Goal: Task Accomplishment & Management: Complete application form

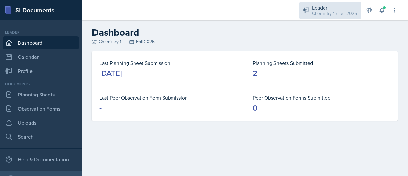
click at [341, 12] on div "Chemistry 1 / Fall 2025" at bounding box center [334, 13] width 45 height 7
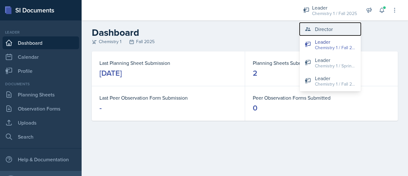
click at [331, 32] on div "Director" at bounding box center [324, 29] width 18 height 8
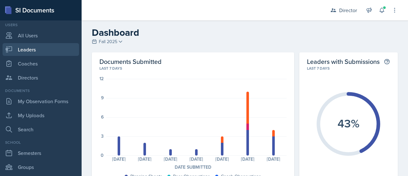
scroll to position [59, 0]
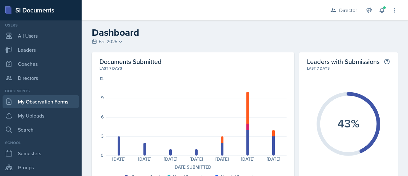
click at [45, 98] on link "My Observation Forms" at bounding box center [41, 101] width 76 height 13
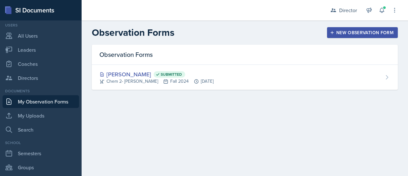
click at [333, 33] on icon "button" at bounding box center [331, 32] width 3 height 3
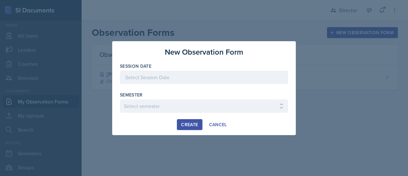
click at [160, 79] on div at bounding box center [204, 76] width 168 height 13
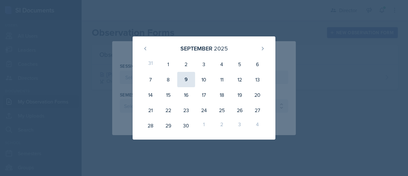
click at [188, 77] on div "9" at bounding box center [186, 79] width 18 height 15
type input "[DATE]"
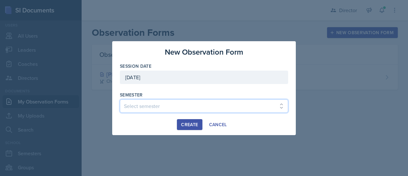
click at [155, 105] on select "Select semester Fall 2025 Spring 2025 Fall 2024 Spring 2024 Fall 2023 Spring 20…" at bounding box center [204, 105] width 168 height 13
select select "c88fb8a2-0ae1-4674-9d8d-93ff3a907138"
click at [120, 99] on select "Select semester Fall 2025 Spring 2025 Fall 2024 Spring 2024 Fall 2023 Spring 20…" at bounding box center [204, 105] width 168 height 13
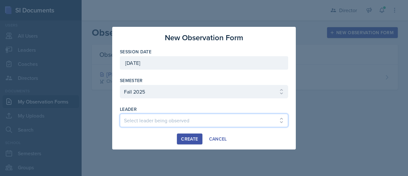
click at [148, 121] on select "Select leader being observed [PERSON_NAME] [PERSON_NAME] [PERSON_NAME] [PERSON_…" at bounding box center [204, 119] width 168 height 13
select select "937341f7-1700-45b8-831e-070648810ebb"
click at [120, 113] on select "Select leader being observed [PERSON_NAME] [PERSON_NAME] [PERSON_NAME] [PERSON_…" at bounding box center [204, 119] width 168 height 13
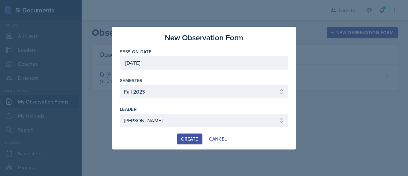
click at [189, 139] on div "Create" at bounding box center [189, 138] width 17 height 5
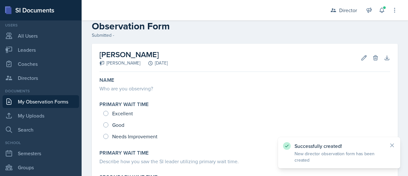
scroll to position [13, 0]
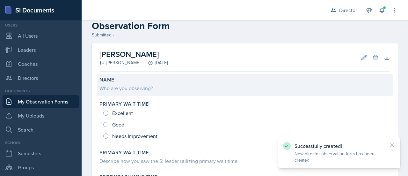
click at [131, 87] on div "Who are you observing?" at bounding box center [244, 88] width 291 height 8
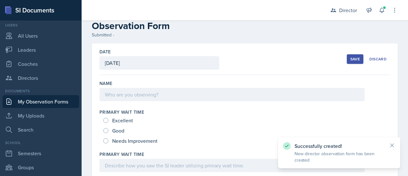
click at [132, 95] on div at bounding box center [231, 94] width 265 height 13
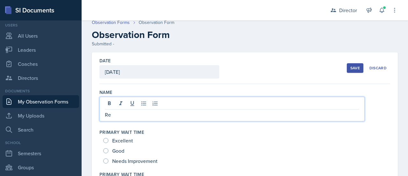
scroll to position [6, 0]
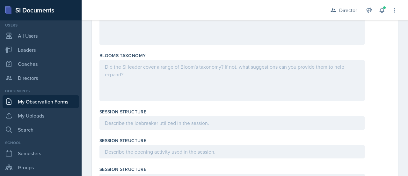
click at [122, 77] on div at bounding box center [231, 80] width 265 height 41
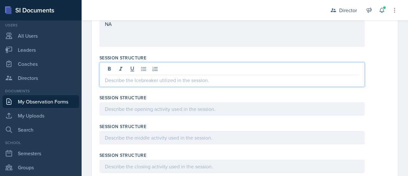
scroll to position [612, 0]
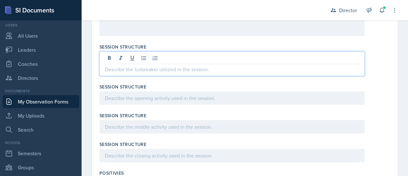
click at [130, 68] on p at bounding box center [232, 69] width 254 height 8
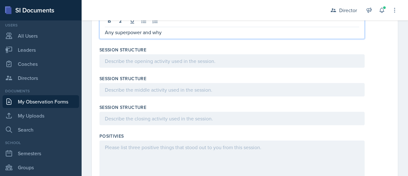
scroll to position [650, 0]
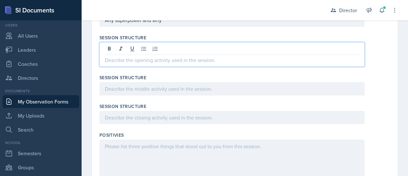
click at [141, 59] on p at bounding box center [232, 60] width 254 height 8
click at [133, 85] on div at bounding box center [231, 88] width 265 height 13
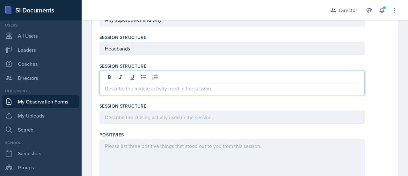
scroll to position [639, 0]
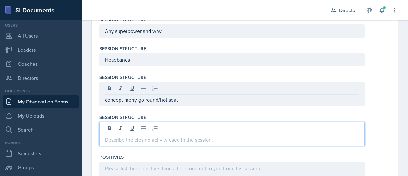
click at [136, 127] on div at bounding box center [231, 133] width 265 height 25
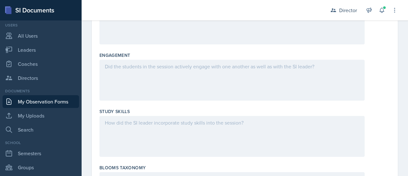
click at [136, 127] on div at bounding box center [231, 136] width 265 height 41
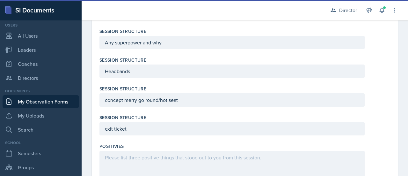
scroll to position [612, 0]
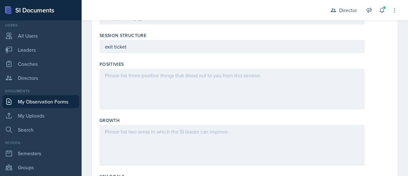
click at [128, 135] on div at bounding box center [231, 145] width 265 height 41
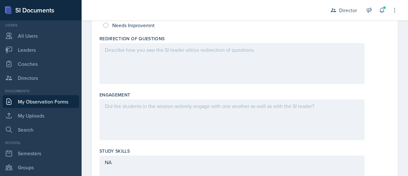
scroll to position [393, 0]
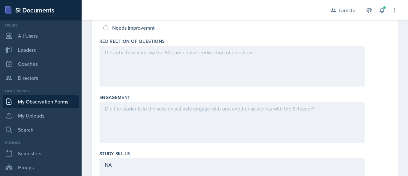
click at [141, 137] on div at bounding box center [231, 122] width 265 height 41
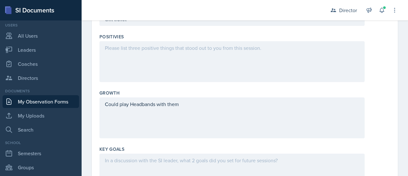
scroll to position [748, 0]
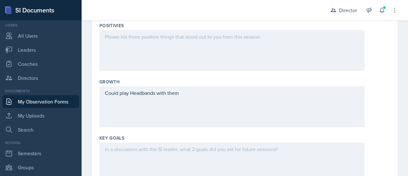
click at [191, 97] on p "Could play Headbands with them" at bounding box center [232, 93] width 254 height 8
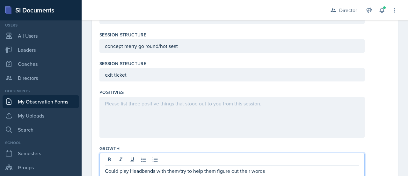
click at [168, 111] on div at bounding box center [231, 117] width 265 height 41
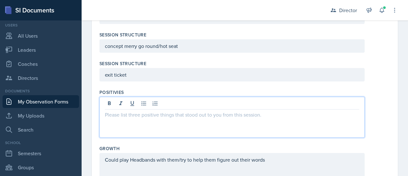
scroll to position [692, 0]
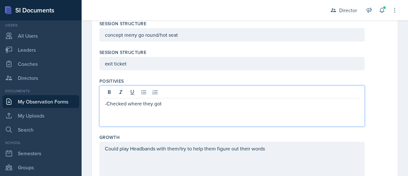
click at [104, 147] on div "Could play Headbands with them/try to help them figure out their words" at bounding box center [231, 161] width 265 height 41
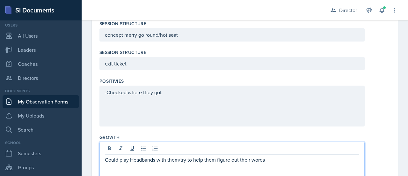
scroll to position [704, 0]
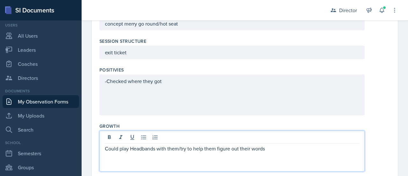
click at [104, 147] on div "Could play Headbands with them/try to help them figure out their words" at bounding box center [231, 150] width 265 height 41
click at [106, 145] on p "Could play Headbands with them/try to help them figure out their words" at bounding box center [232, 148] width 254 height 8
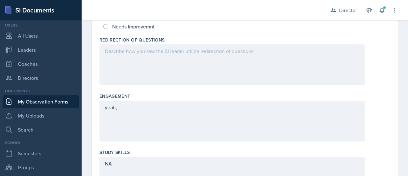
scroll to position [405, 0]
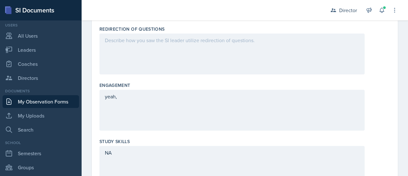
click at [124, 100] on p "yeah," at bounding box center [232, 96] width 254 height 8
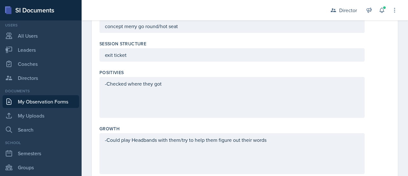
scroll to position [712, 0]
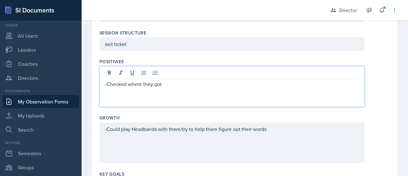
click at [177, 85] on p "-Checked where they got" at bounding box center [232, 84] width 254 height 8
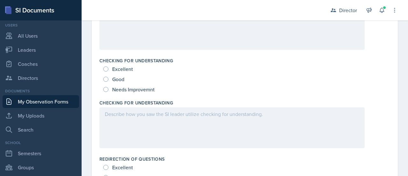
scroll to position [236, 0]
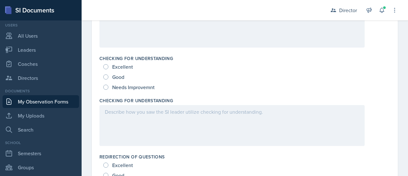
click at [119, 76] on span "Good" at bounding box center [118, 77] width 12 height 6
click at [108, 76] on input "Good" at bounding box center [105, 76] width 5 height 5
radio input "true"
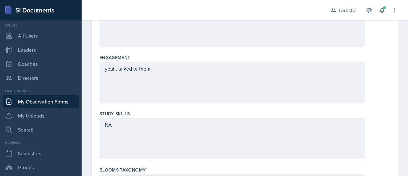
scroll to position [444, 0]
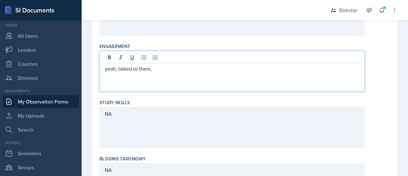
click at [161, 68] on p "yeah, talked to them," at bounding box center [232, 69] width 254 height 8
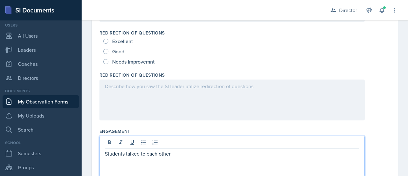
scroll to position [359, 0]
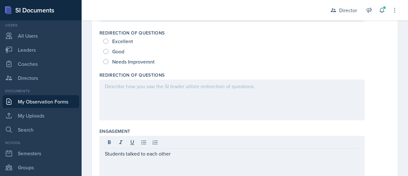
click at [119, 51] on span "Good" at bounding box center [118, 51] width 12 height 6
click at [108, 51] on input "Good" at bounding box center [105, 51] width 5 height 5
radio input "true"
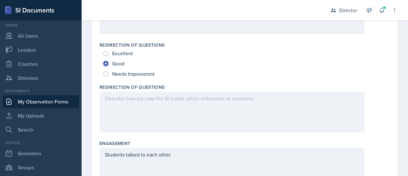
scroll to position [348, 0]
click at [141, 72] on span "Needs Improvemnt" at bounding box center [133, 73] width 42 height 6
click at [108, 72] on input "Needs Improvemnt" at bounding box center [105, 72] width 5 height 5
radio input "true"
click at [118, 62] on span "Good" at bounding box center [118, 63] width 12 height 6
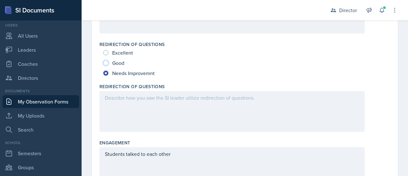
click at [108, 62] on input "Good" at bounding box center [105, 62] width 5 height 5
radio input "true"
click at [118, 107] on div at bounding box center [231, 111] width 265 height 41
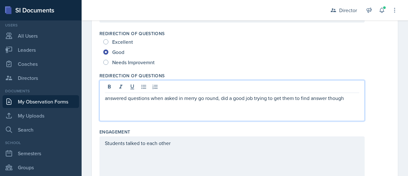
click at [179, 143] on div "Students talked to each other" at bounding box center [231, 156] width 265 height 41
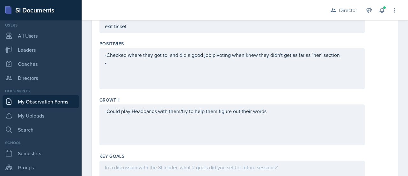
scroll to position [730, 0]
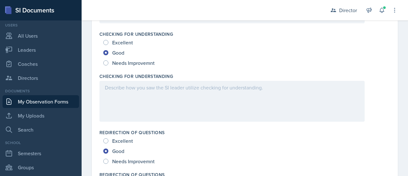
click at [168, 91] on div at bounding box center [231, 101] width 265 height 41
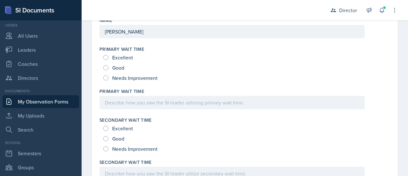
scroll to position [73, 0]
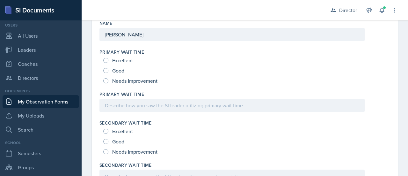
click at [122, 69] on span "Good" at bounding box center [118, 70] width 12 height 6
click at [108, 69] on input "Good" at bounding box center [105, 70] width 5 height 5
radio input "true"
click at [117, 141] on span "Good" at bounding box center [118, 141] width 12 height 6
click at [108, 141] on input "Good" at bounding box center [105, 141] width 5 height 5
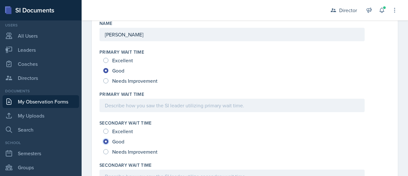
radio input "true"
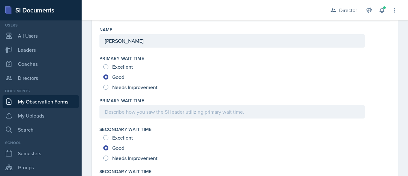
click at [166, 116] on div at bounding box center [231, 111] width 265 height 13
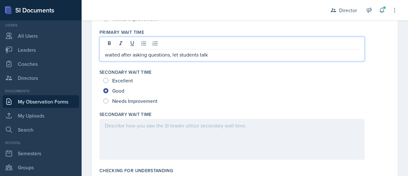
scroll to position [131, 0]
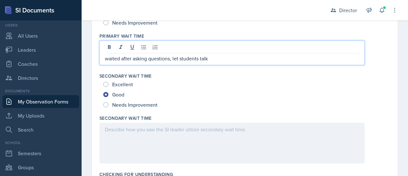
click at [140, 134] on div at bounding box center [231, 142] width 265 height 41
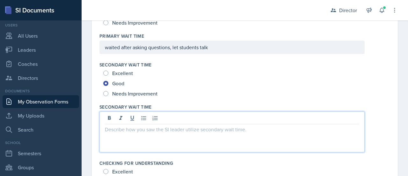
scroll to position [142, 0]
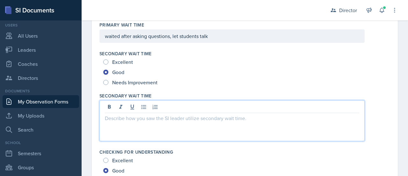
click at [120, 80] on span "Needs Improvement" at bounding box center [134, 82] width 45 height 6
click at [108, 80] on input "Needs Improvement" at bounding box center [105, 82] width 5 height 5
radio input "true"
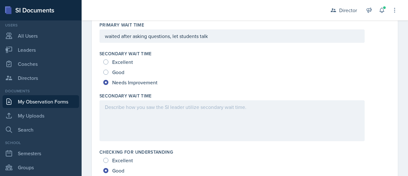
click at [123, 112] on div at bounding box center [231, 120] width 265 height 41
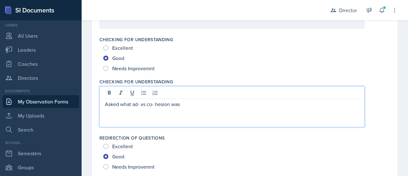
scroll to position [266, 0]
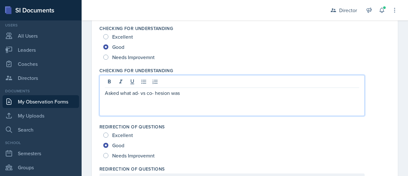
click at [195, 93] on p "Asked what ad- vs co- hesion was" at bounding box center [232, 93] width 254 height 8
click at [181, 91] on p "Asked what ad- vs co- hesion was would ask about" at bounding box center [232, 93] width 254 height 8
click at [161, 102] on p "would ask about" at bounding box center [232, 101] width 254 height 8
click at [161, 94] on p "Asked what ad- vs co- hesion was" at bounding box center [232, 93] width 254 height 8
drag, startPoint x: 163, startPoint y: 95, endPoint x: 265, endPoint y: 97, distance: 102.3
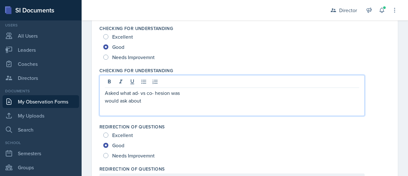
click at [265, 97] on p "would ask about" at bounding box center [232, 101] width 254 height 8
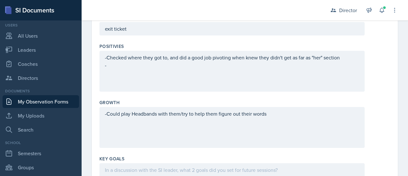
scroll to position [726, 0]
click at [136, 64] on p "-" at bounding box center [232, 66] width 254 height 8
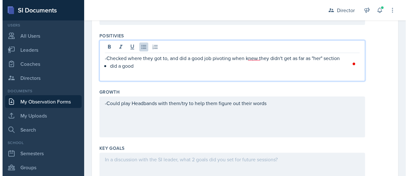
scroll to position [0, 0]
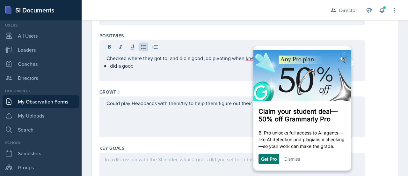
click at [291, 160] on link "Dismiss" at bounding box center [292, 158] width 16 height 5
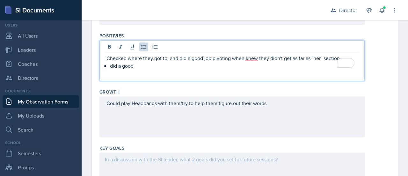
click at [144, 65] on p "did a good" at bounding box center [234, 66] width 249 height 8
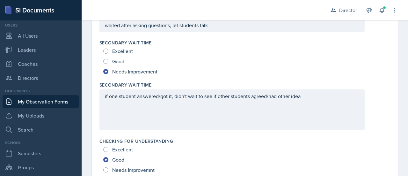
scroll to position [154, 0]
click at [114, 60] on span "Good" at bounding box center [118, 61] width 12 height 6
click at [108, 60] on input "Good" at bounding box center [105, 60] width 5 height 5
radio input "true"
click at [308, 97] on div "if one student answered/got it, didn't wait to see if other students agreed/had…" at bounding box center [231, 109] width 265 height 41
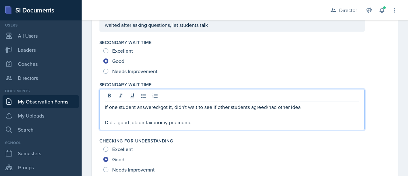
click at [183, 120] on p "Did a good job on taxonomy pnemonic" at bounding box center [232, 122] width 254 height 8
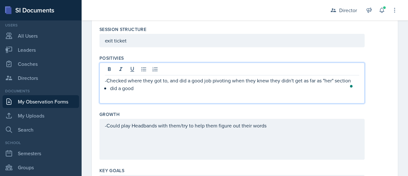
scroll to position [726, 0]
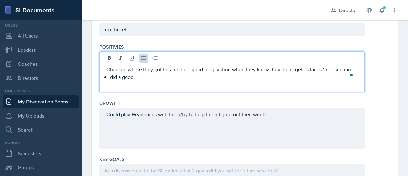
click at [140, 76] on p "did a good" at bounding box center [234, 77] width 249 height 8
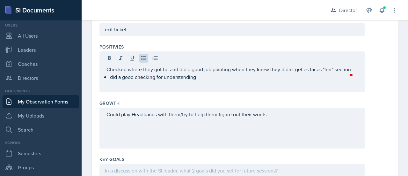
click at [148, 97] on div "Growth -Could play Headbands with them/try to help them figure out their words" at bounding box center [244, 125] width 291 height 56
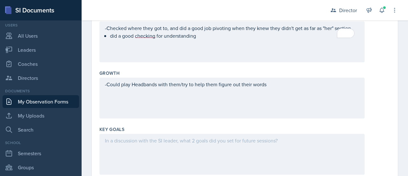
scroll to position [756, 0]
click at [276, 88] on div "-Could play Headbands with them/try to help them figure out their words" at bounding box center [231, 98] width 265 height 41
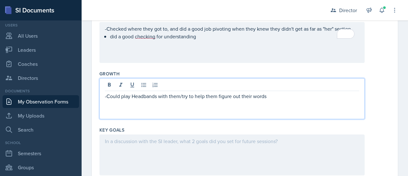
scroll to position [767, 0]
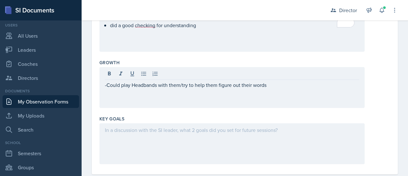
click at [276, 88] on div "-Could play Headbands with them/try to help them figure out their words" at bounding box center [231, 87] width 265 height 41
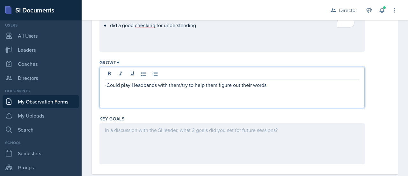
click at [267, 84] on p "-Could play Headbands with them/try to help them figure out their words" at bounding box center [232, 85] width 254 height 8
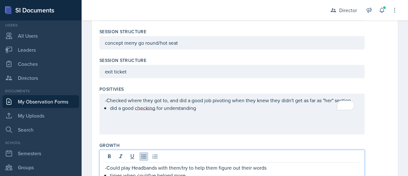
scroll to position [684, 0]
click at [120, 107] on div "-Checked where they got to, and did a good job pivoting when they knew they did…" at bounding box center [232, 104] width 254 height 15
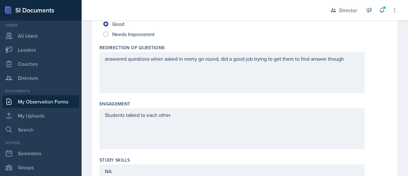
scroll to position [398, 0]
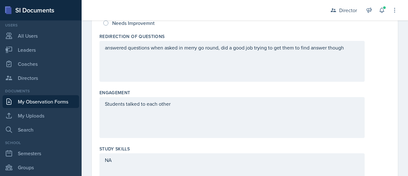
click at [184, 107] on p "Students talked to each other" at bounding box center [232, 104] width 254 height 8
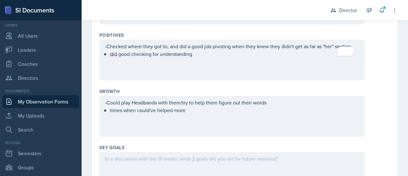
scroll to position [779, 0]
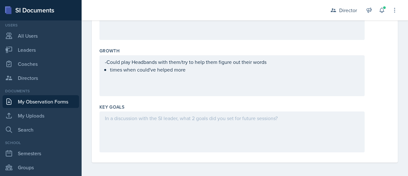
click at [199, 73] on div "-Could play Headbands with them/try to help them figure out their words times w…" at bounding box center [231, 75] width 265 height 41
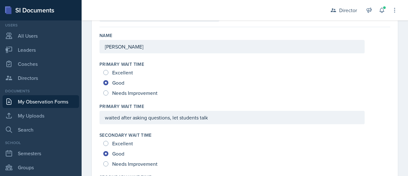
scroll to position [58, 0]
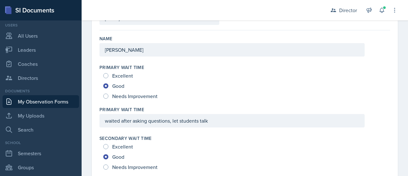
click at [128, 75] on span "Excellent" at bounding box center [122, 75] width 21 height 6
click at [108, 75] on input "Excellent" at bounding box center [105, 75] width 5 height 5
radio input "true"
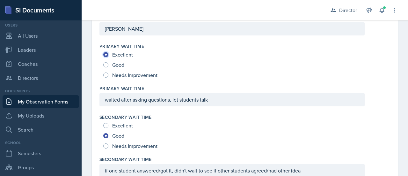
scroll to position [0, 0]
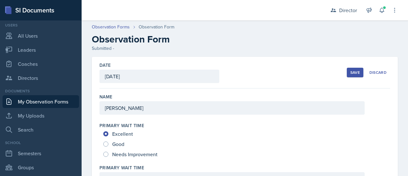
click at [243, 80] on div "Date [DATE] [DATE] 31 1 2 3 4 5 6 7 8 9 10 11 12 13 14 15 16 17 18 19 20 21 22 …" at bounding box center [244, 73] width 291 height 32
click at [352, 75] on button "Save" at bounding box center [355, 73] width 17 height 10
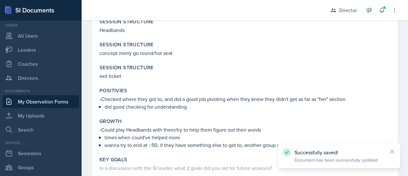
scroll to position [534, 0]
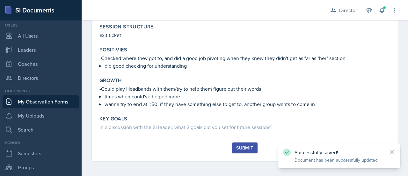
click at [242, 147] on div "Submit" at bounding box center [244, 147] width 17 height 5
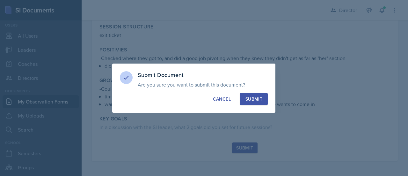
click at [256, 99] on div "Submit" at bounding box center [253, 99] width 17 height 6
radio input "true"
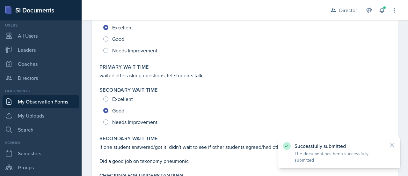
scroll to position [0, 0]
